Goal: Use online tool/utility: Utilize a website feature to perform a specific function

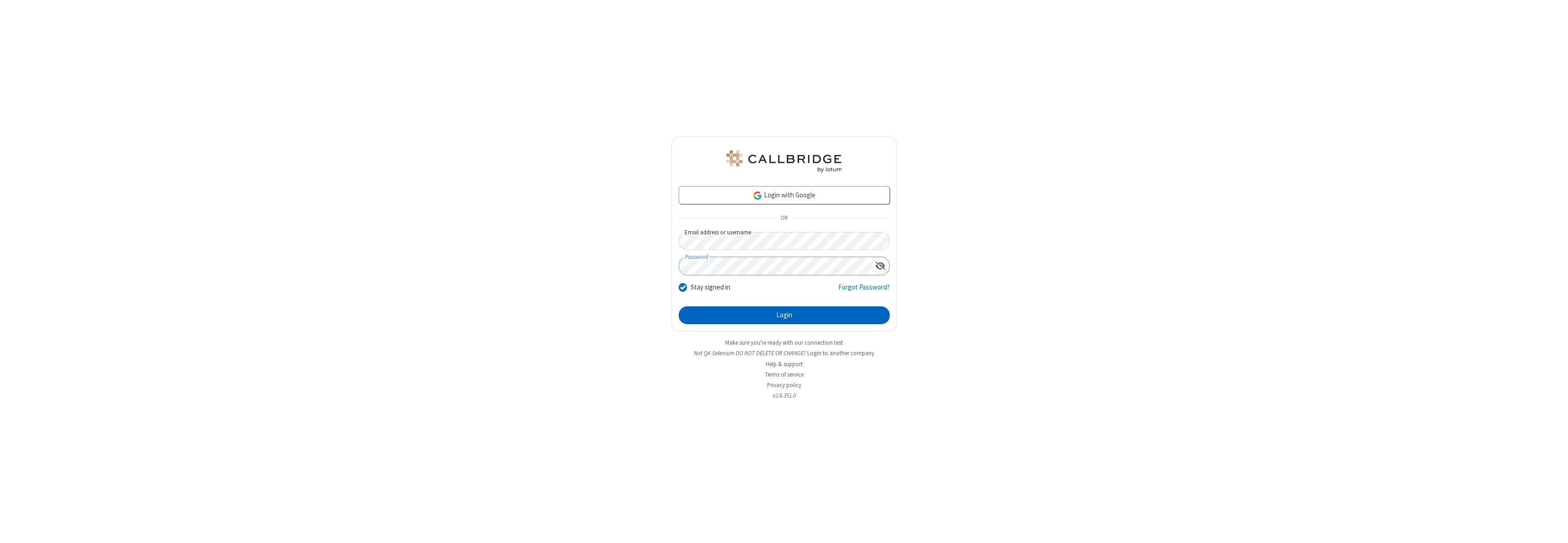
click at [784, 315] on button "Login" at bounding box center [784, 316] width 211 height 18
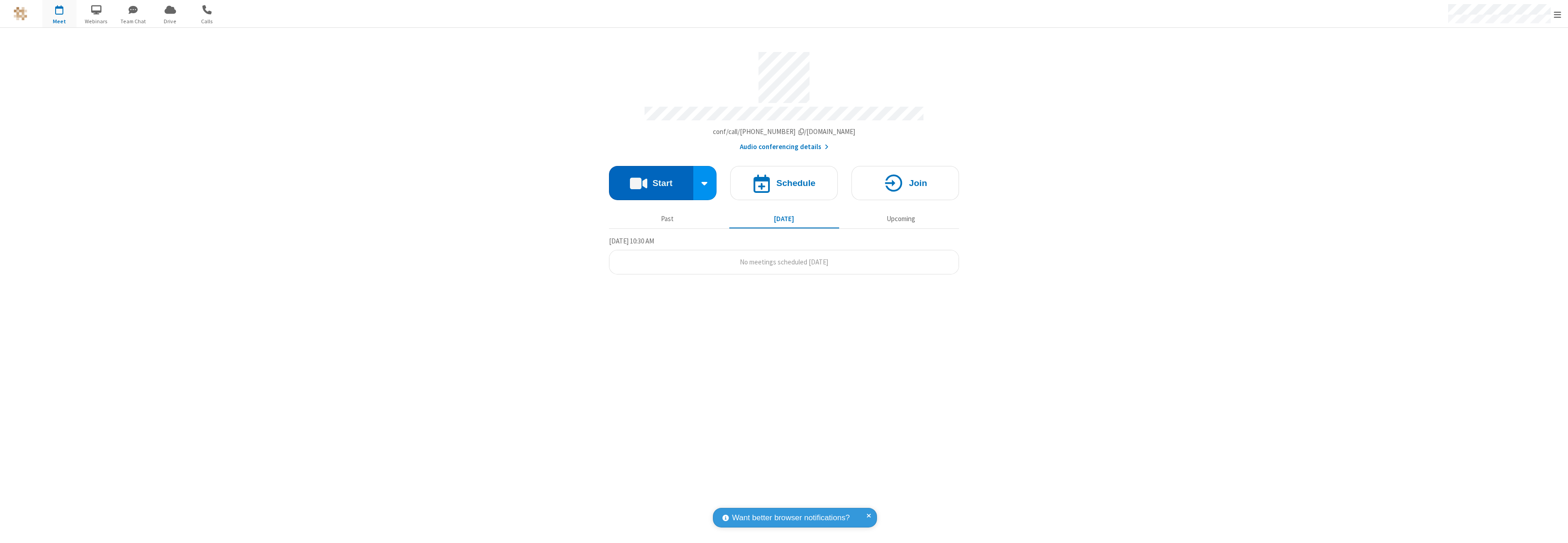
click at [651, 179] on button "Start" at bounding box center [651, 182] width 84 height 34
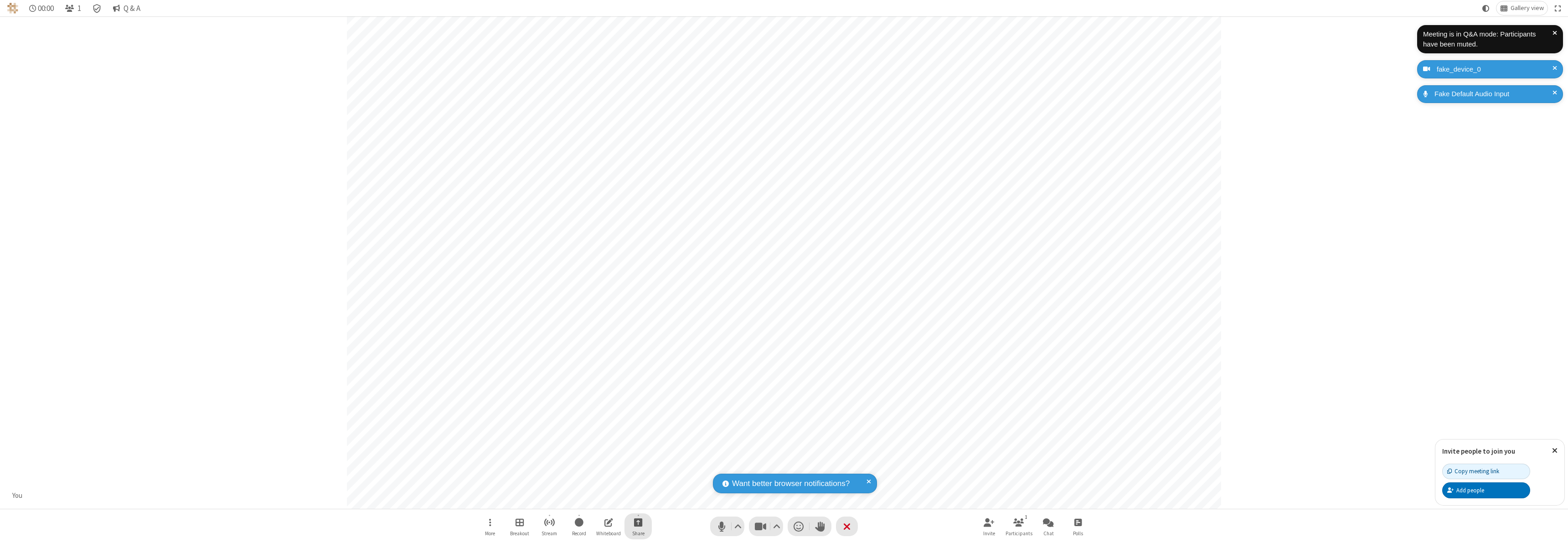
click at [638, 522] on span "Start sharing" at bounding box center [638, 522] width 8 height 11
click at [601, 500] on span "Share my screen" at bounding box center [600, 501] width 10 height 7
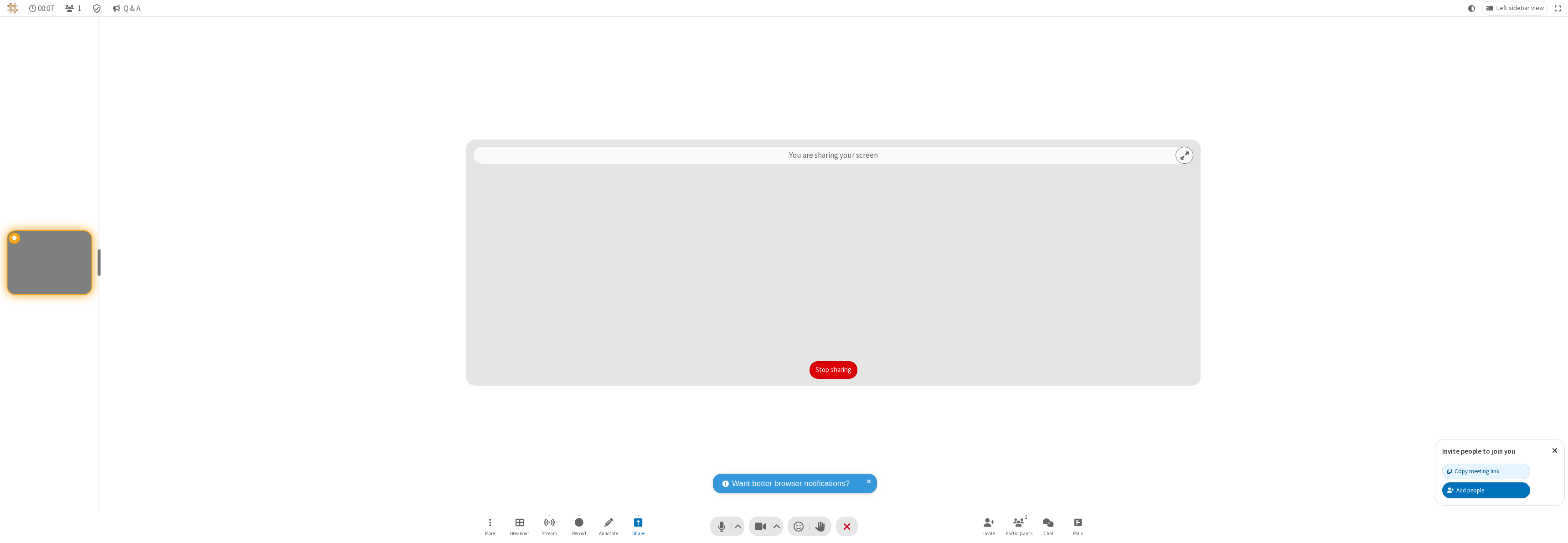
click at [833, 370] on button "Stop sharing" at bounding box center [833, 370] width 48 height 18
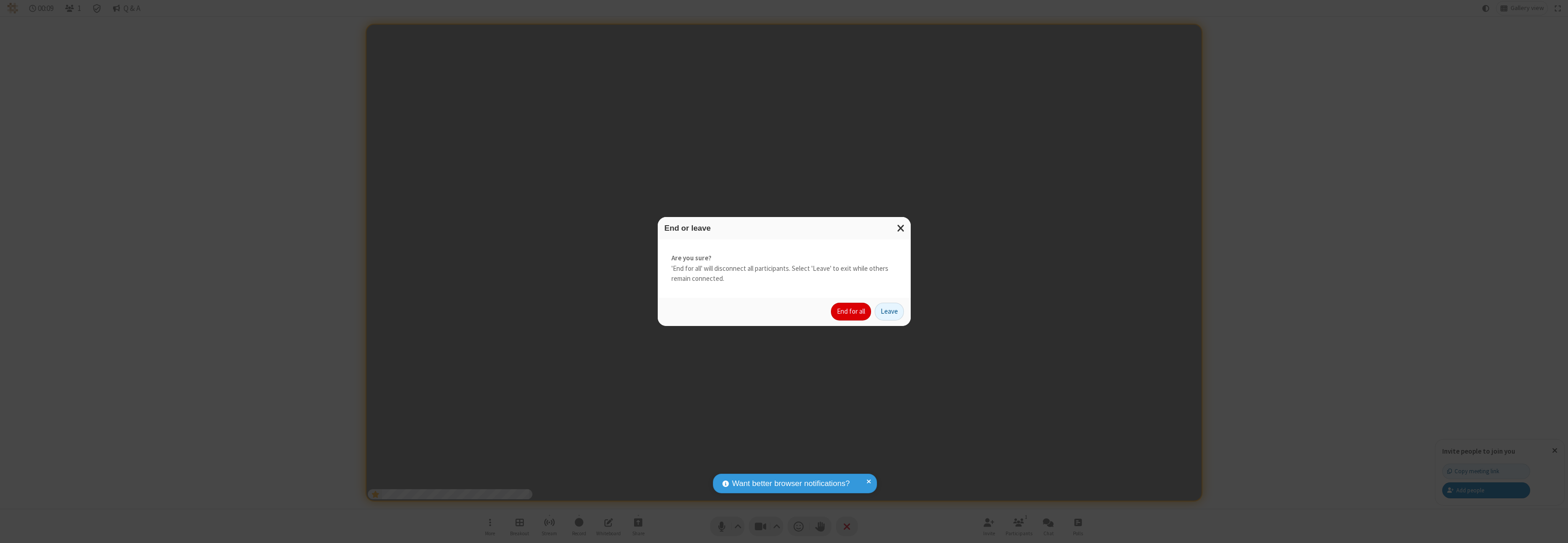
click at [851, 311] on button "End for all" at bounding box center [851, 312] width 40 height 18
